Goal: Check status: Check status

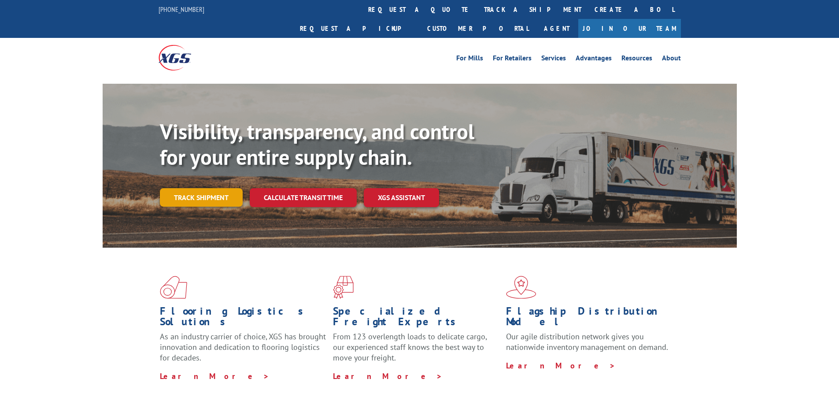
click at [205, 188] on link "Track shipment" at bounding box center [201, 197] width 83 height 19
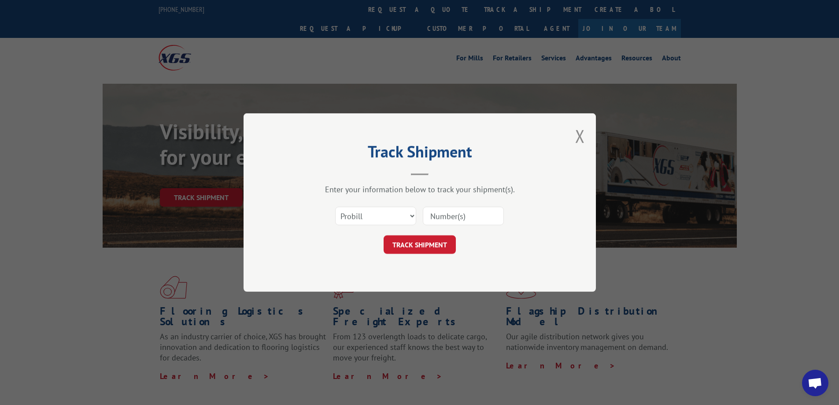
paste input "13531483"
type input "13531483"
click at [439, 243] on button "TRACK SHIPMENT" at bounding box center [420, 244] width 72 height 19
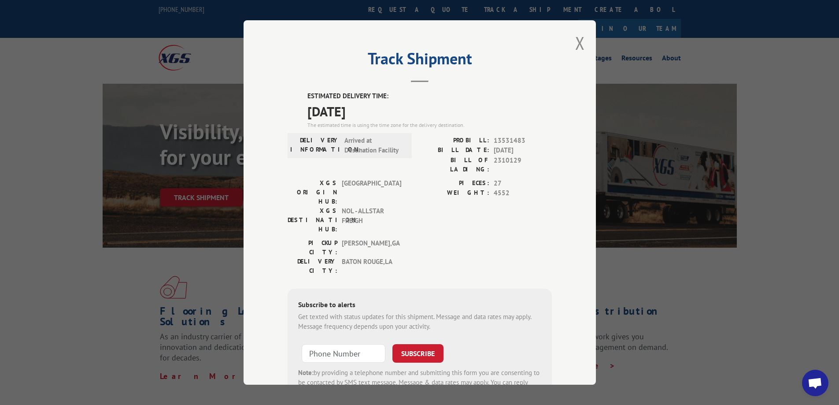
click at [736, 44] on div "Track Shipment ESTIMATED DELIVERY TIME: [DATE] The estimated time is using the …" at bounding box center [419, 202] width 839 height 405
drag, startPoint x: 673, startPoint y: 41, endPoint x: 640, endPoint y: 39, distance: 33.6
click at [666, 41] on div "Track Shipment ESTIMATED DELIVERY TIME: [DATE] The estimated time is using the …" at bounding box center [419, 202] width 839 height 405
click at [578, 41] on button "Close modal" at bounding box center [581, 42] width 10 height 23
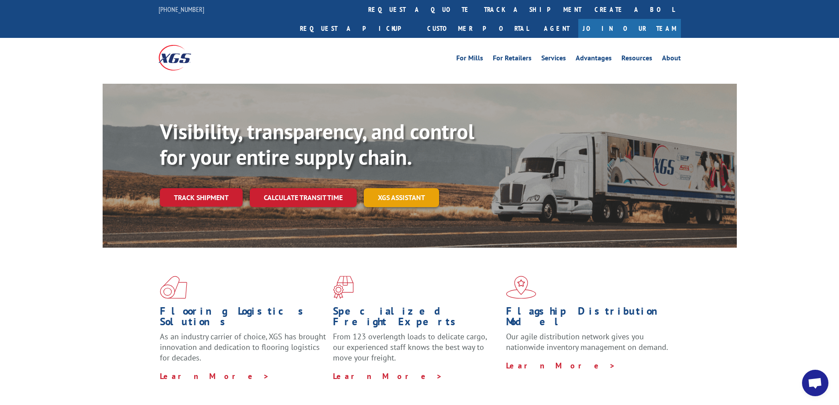
click at [407, 188] on link "XGS ASSISTANT" at bounding box center [401, 197] width 75 height 19
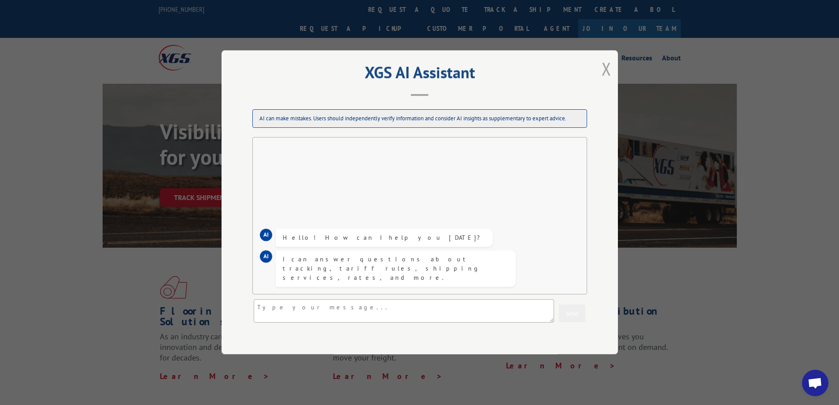
click at [602, 69] on button "Close modal" at bounding box center [607, 68] width 10 height 23
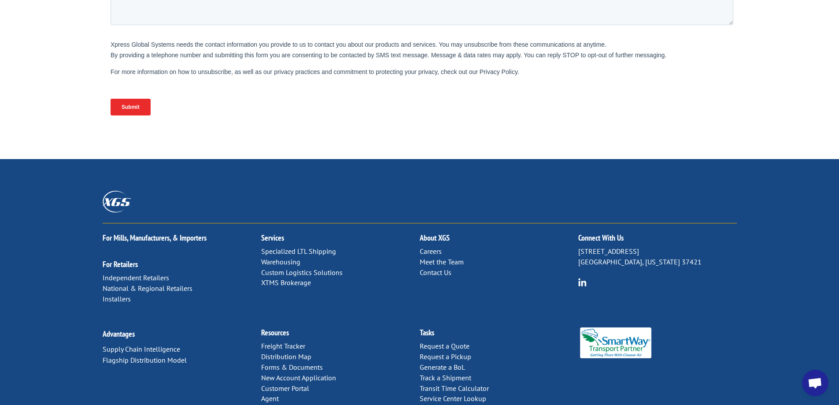
scroll to position [366, 0]
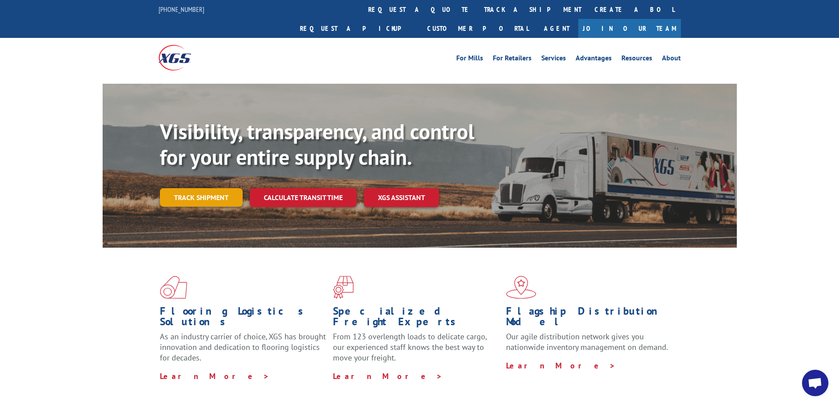
click at [208, 188] on link "Track shipment" at bounding box center [201, 197] width 83 height 19
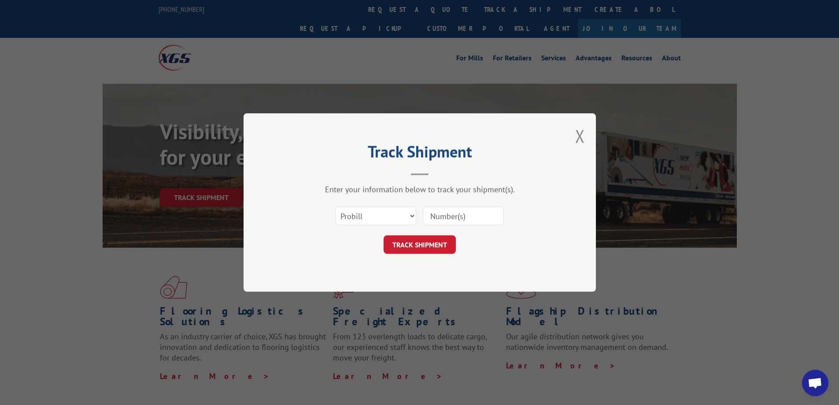
paste input "13531483"
type input "13531483"
click at [435, 244] on button "TRACK SHIPMENT" at bounding box center [420, 244] width 72 height 19
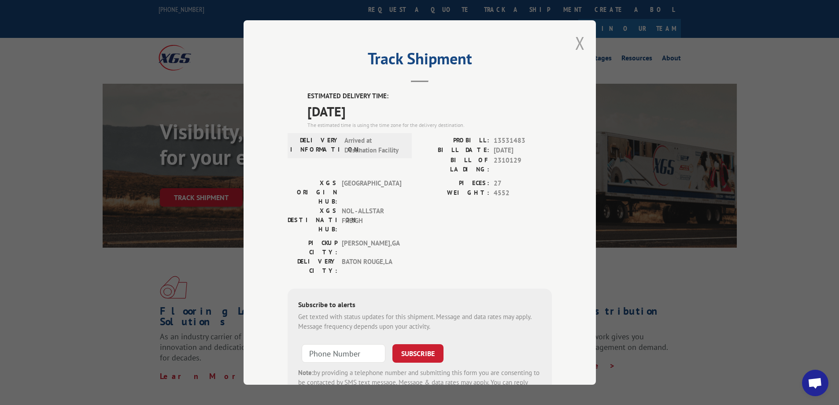
click at [577, 42] on button "Close modal" at bounding box center [581, 42] width 10 height 23
